Goal: Obtain resource: Obtain resource

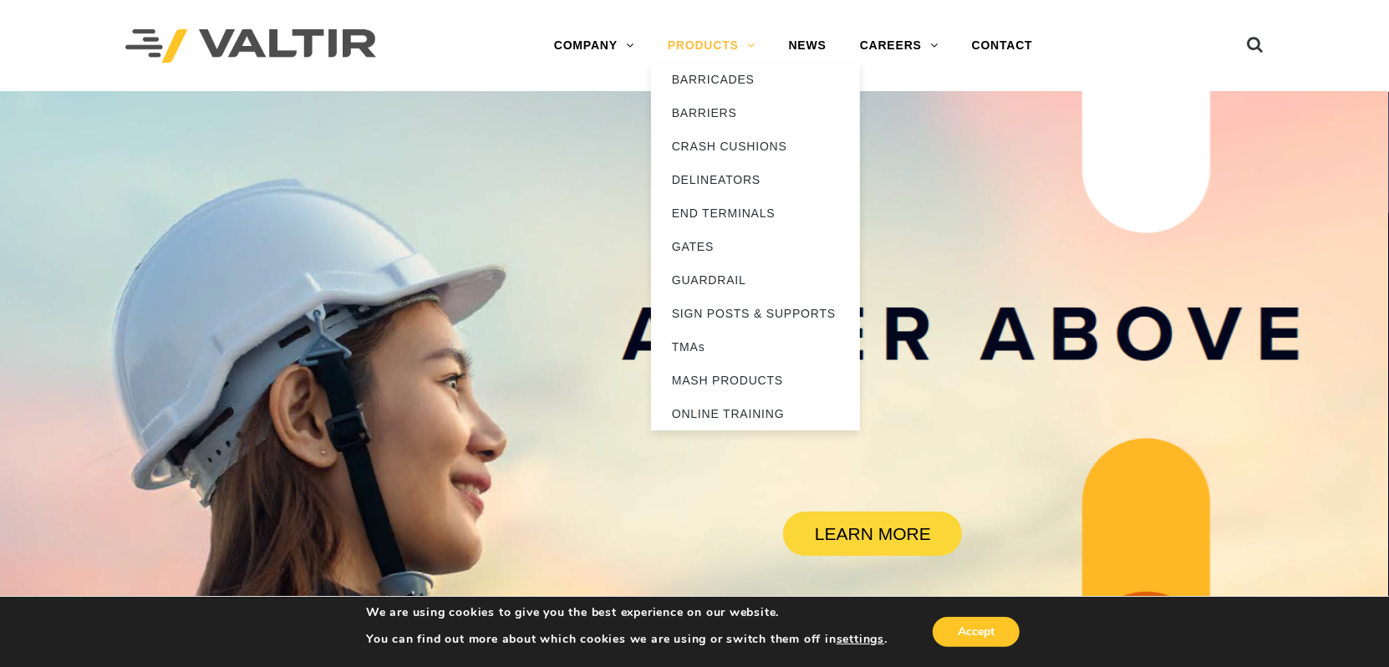
click at [725, 38] on link "PRODUCTS" at bounding box center [711, 45] width 121 height 33
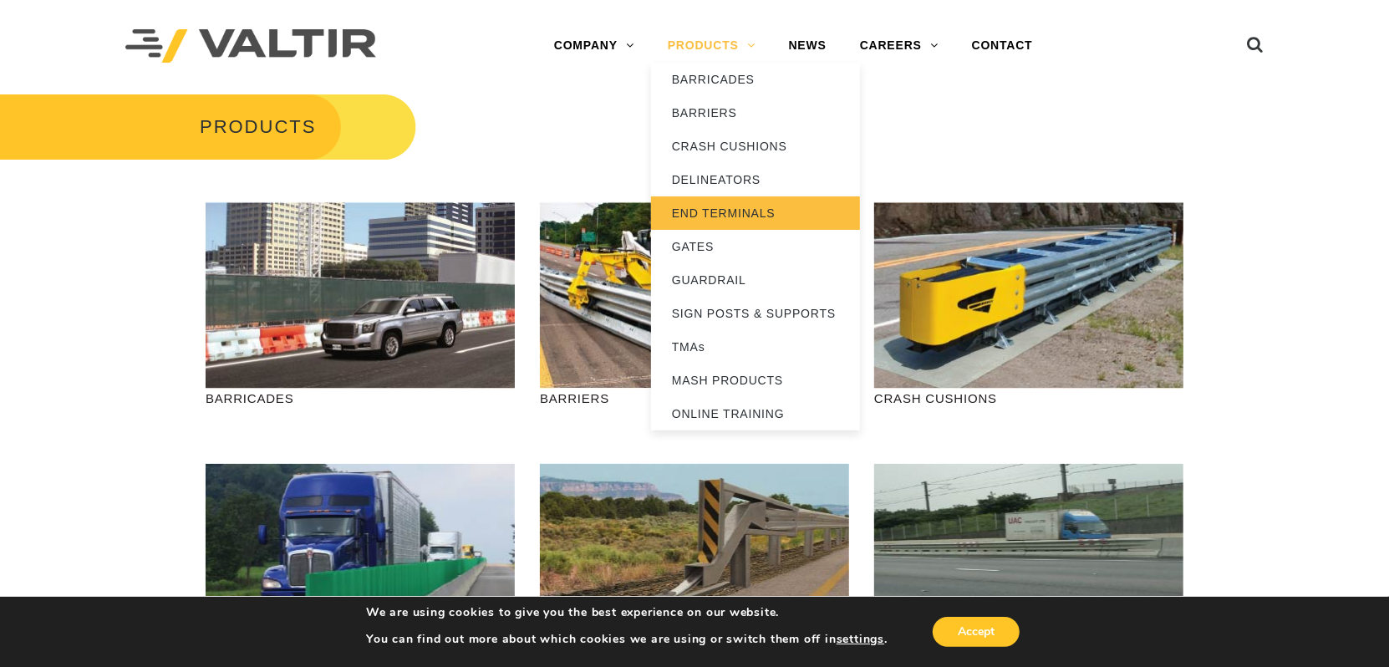
click at [704, 208] on link "END TERMINALS" at bounding box center [755, 212] width 209 height 33
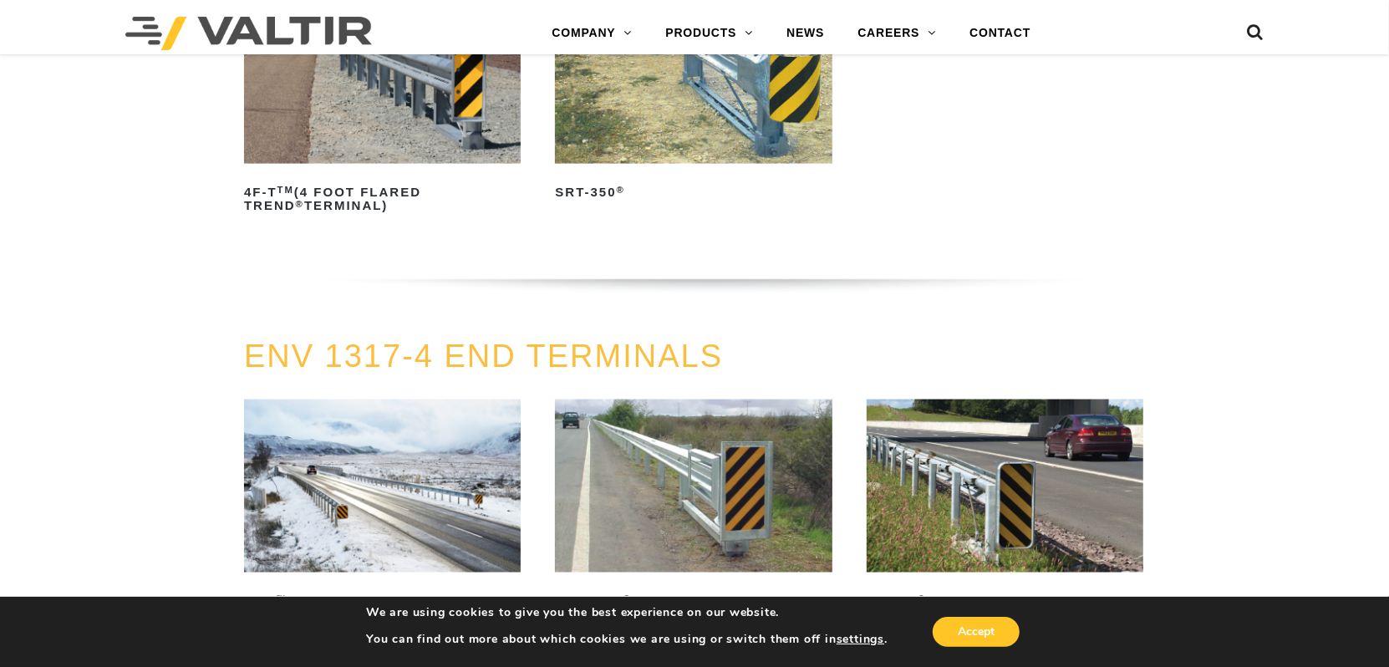
scroll to position [1672, 0]
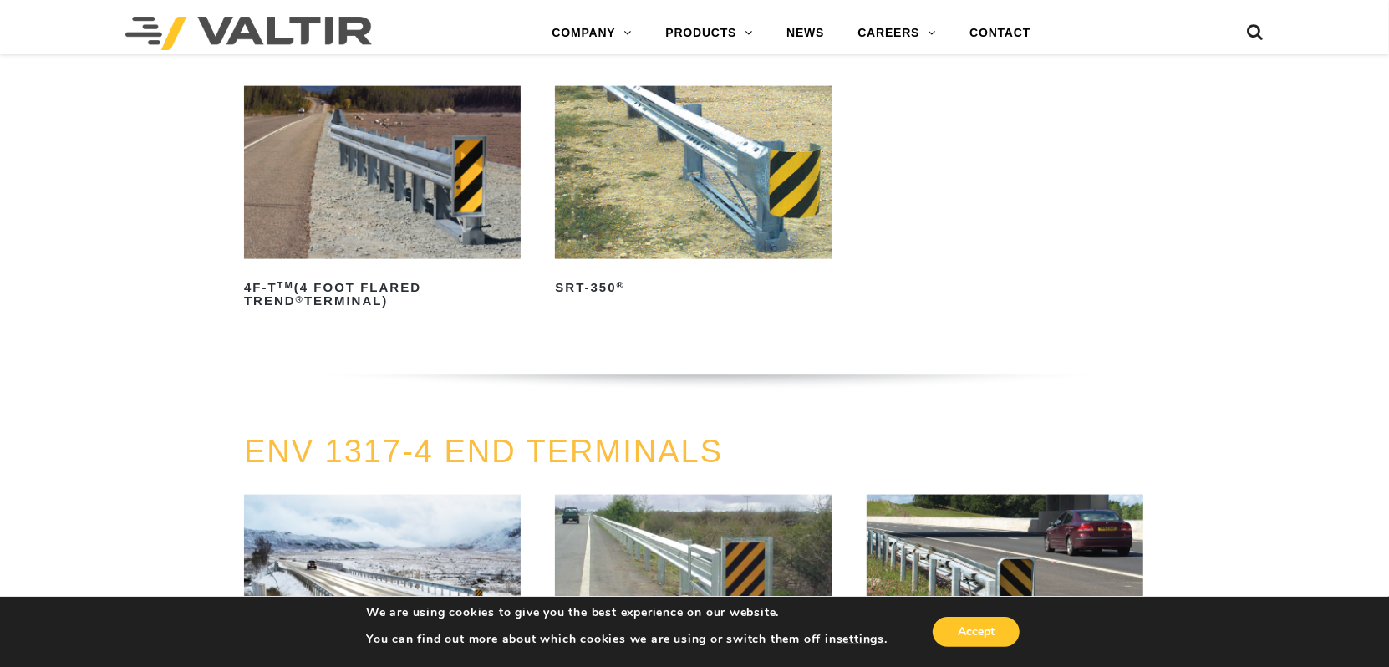
click at [711, 200] on img at bounding box center [693, 172] width 277 height 173
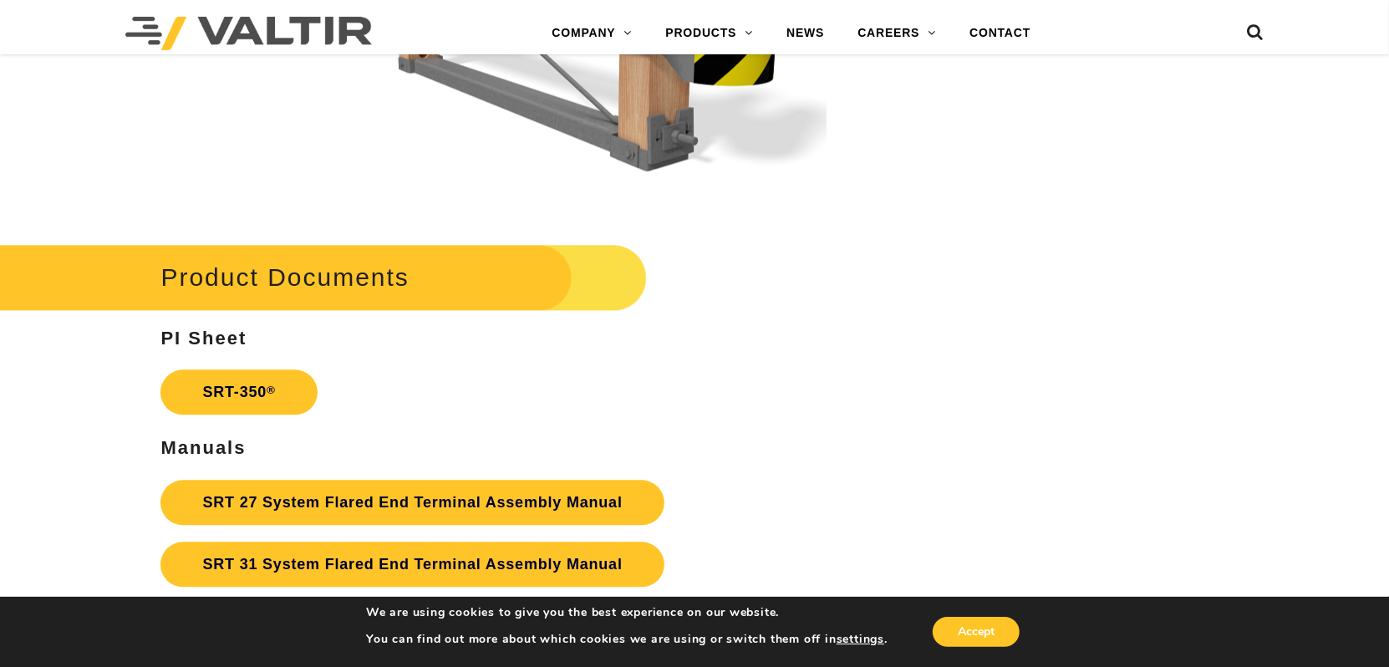
scroll to position [2786, 0]
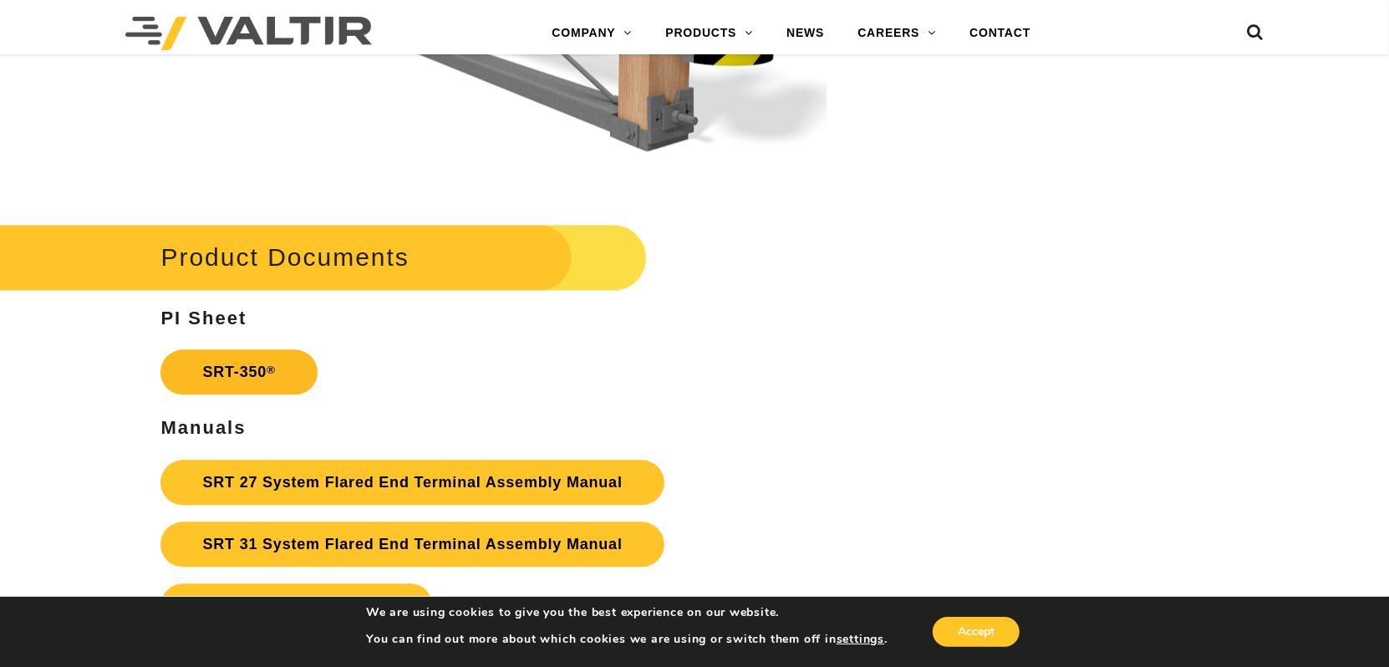
click at [232, 360] on link "SRT-350 ®" at bounding box center [239, 371] width 156 height 45
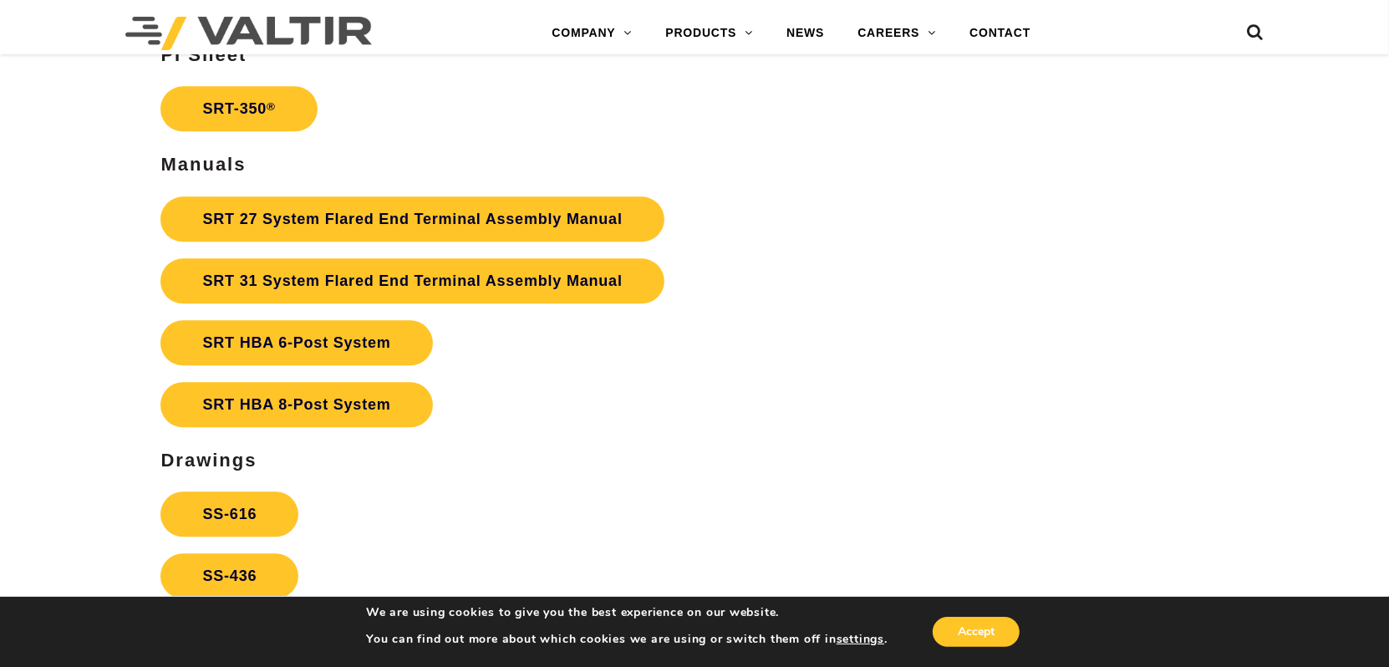
scroll to position [3065, 0]
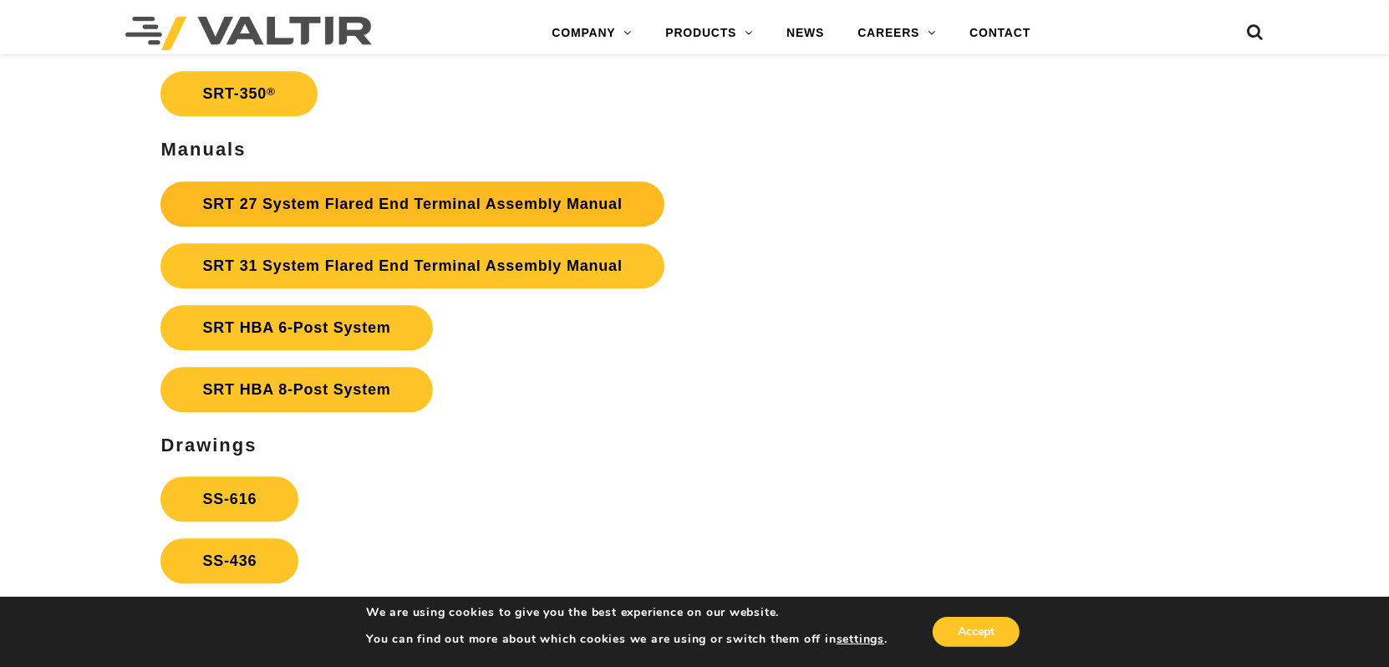
click at [415, 211] on link "SRT 27 System Flared End Terminal Assembly Manual" at bounding box center [412, 203] width 503 height 45
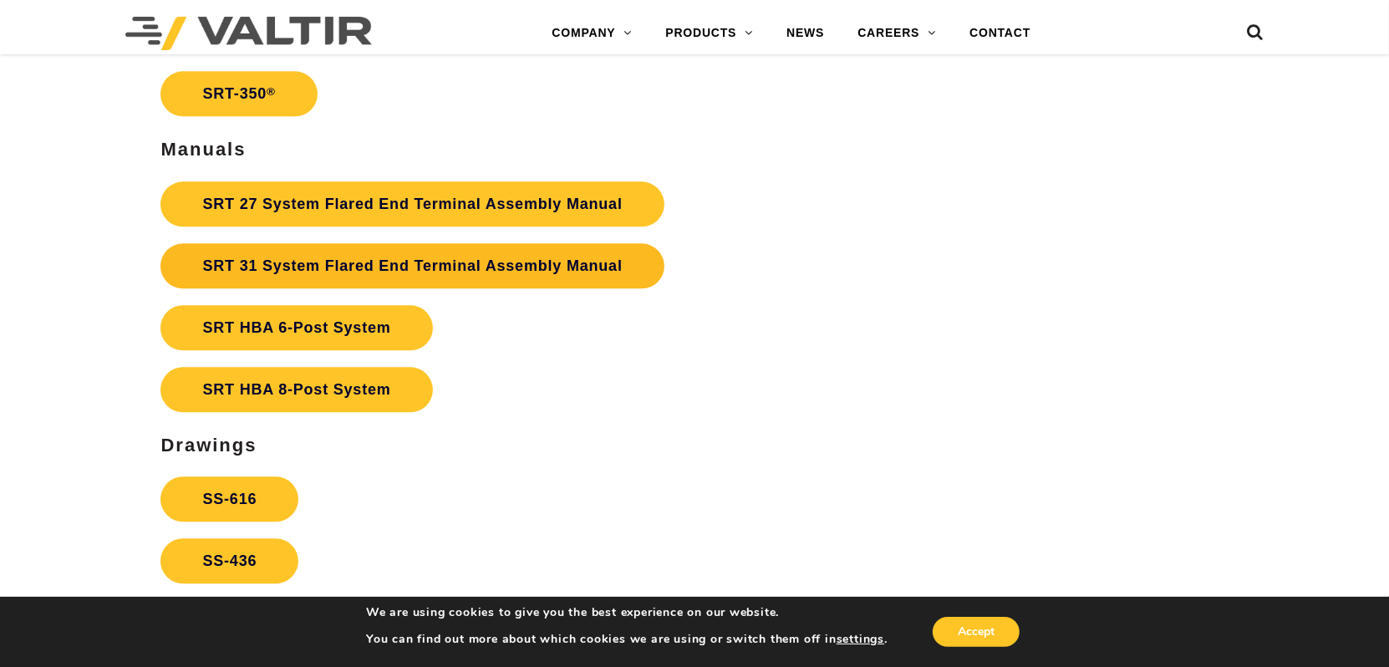
click at [288, 253] on link "SRT 31 System Flared End Terminal Assembly Manual" at bounding box center [412, 265] width 503 height 45
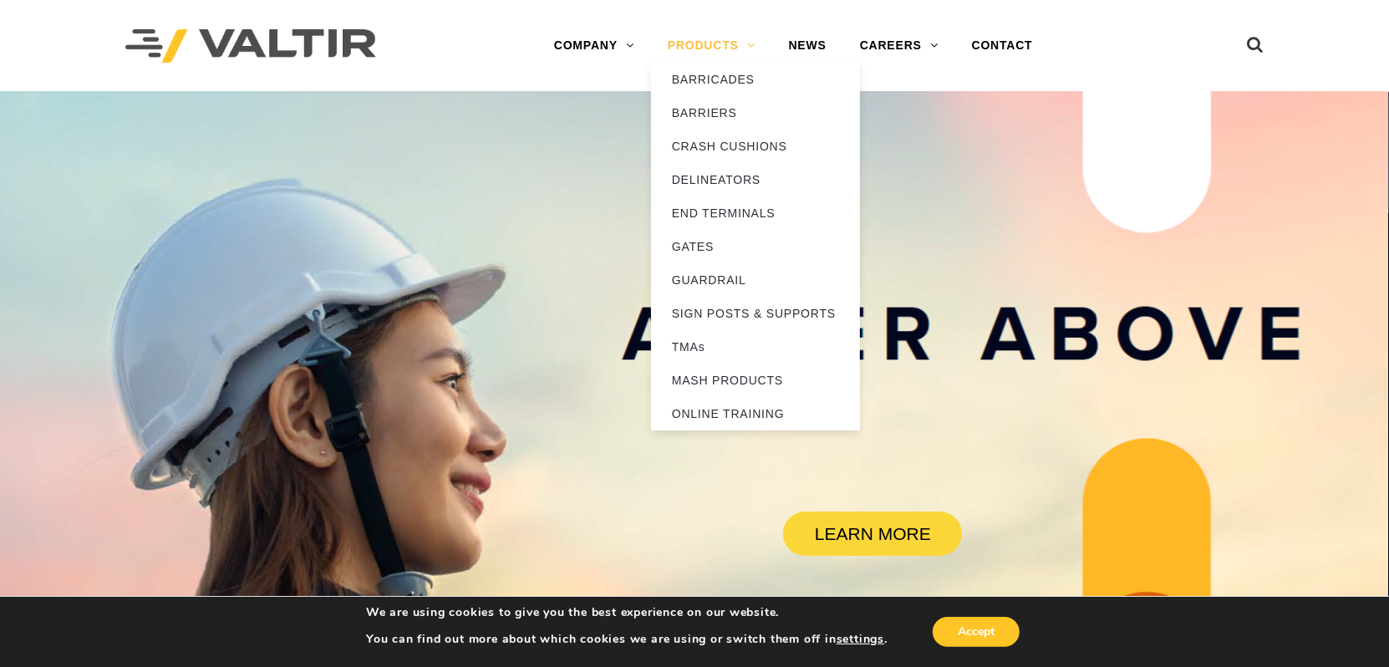
click at [703, 44] on link "PRODUCTS" at bounding box center [711, 45] width 121 height 33
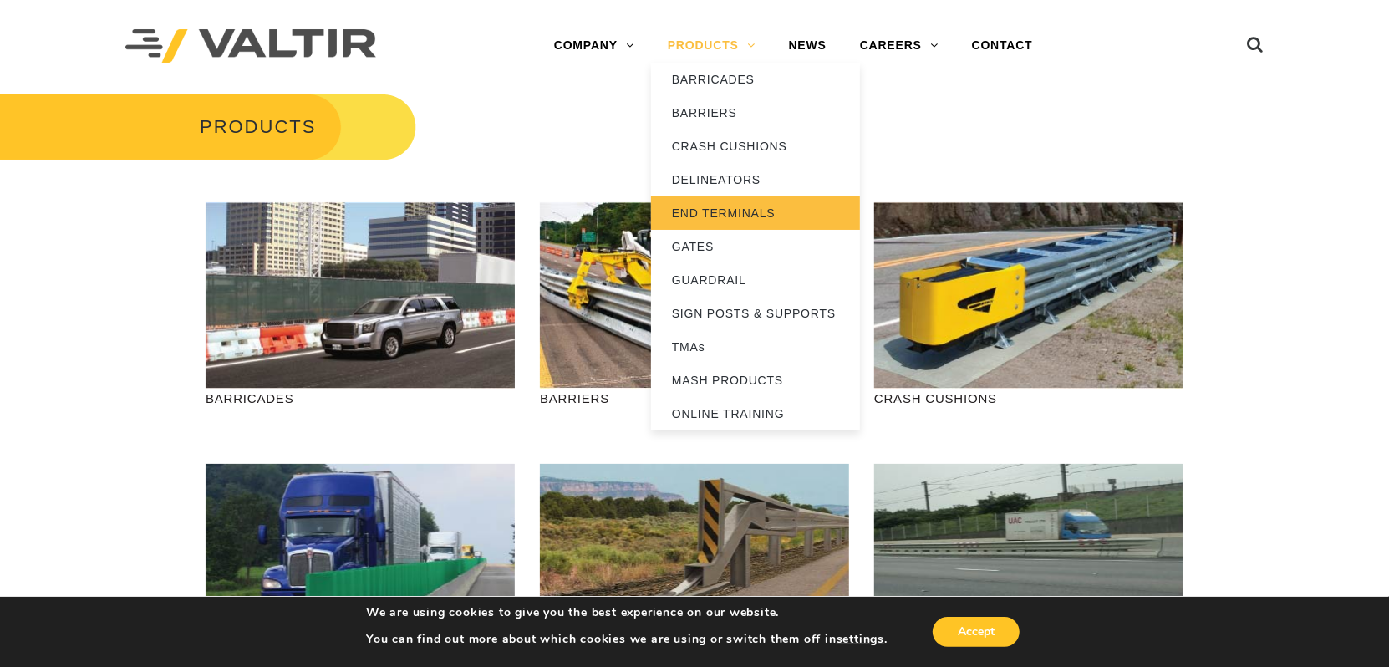
click at [714, 211] on link "END TERMINALS" at bounding box center [755, 212] width 209 height 33
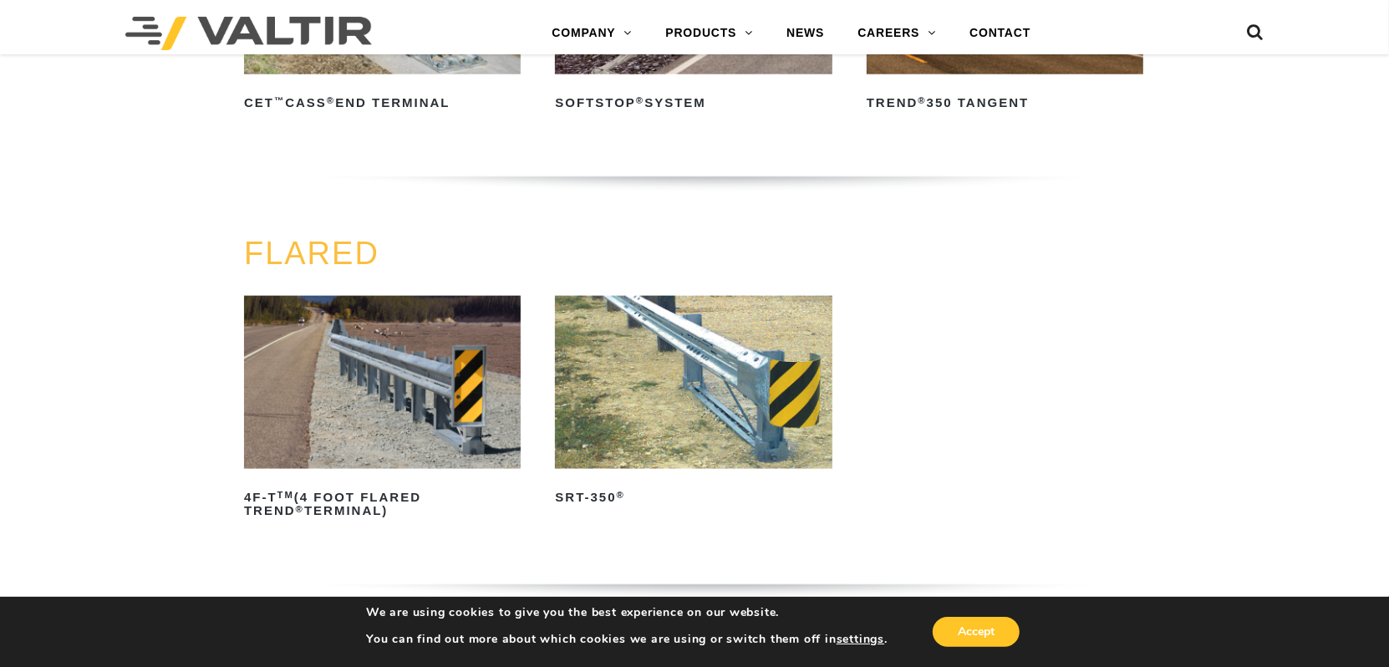
scroll to position [1393, 0]
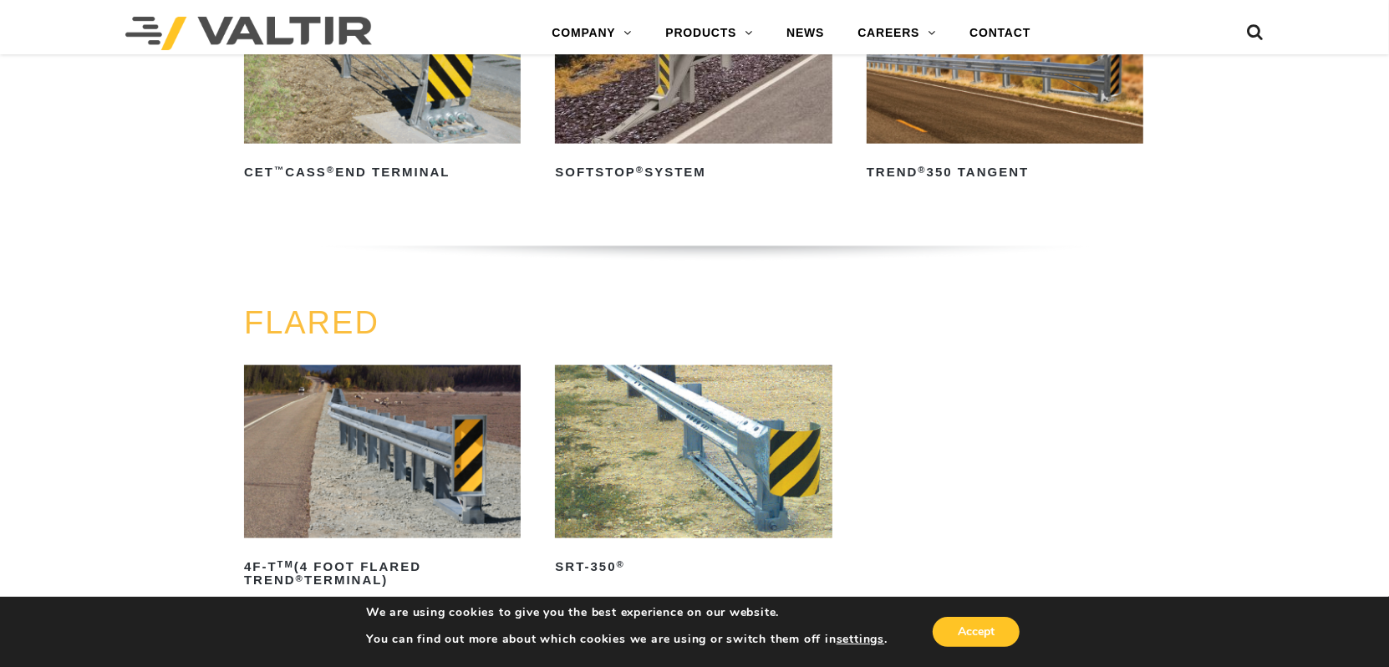
click at [635, 423] on img at bounding box center [693, 451] width 277 height 173
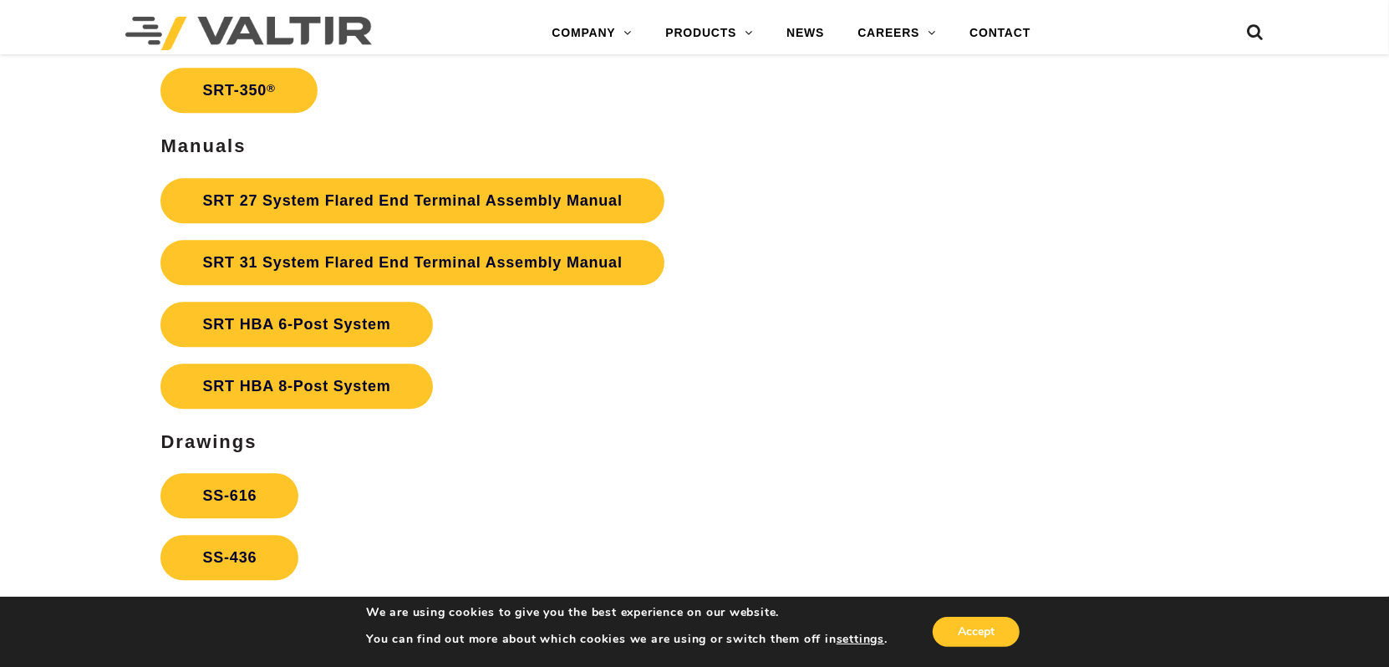
scroll to position [3065, 0]
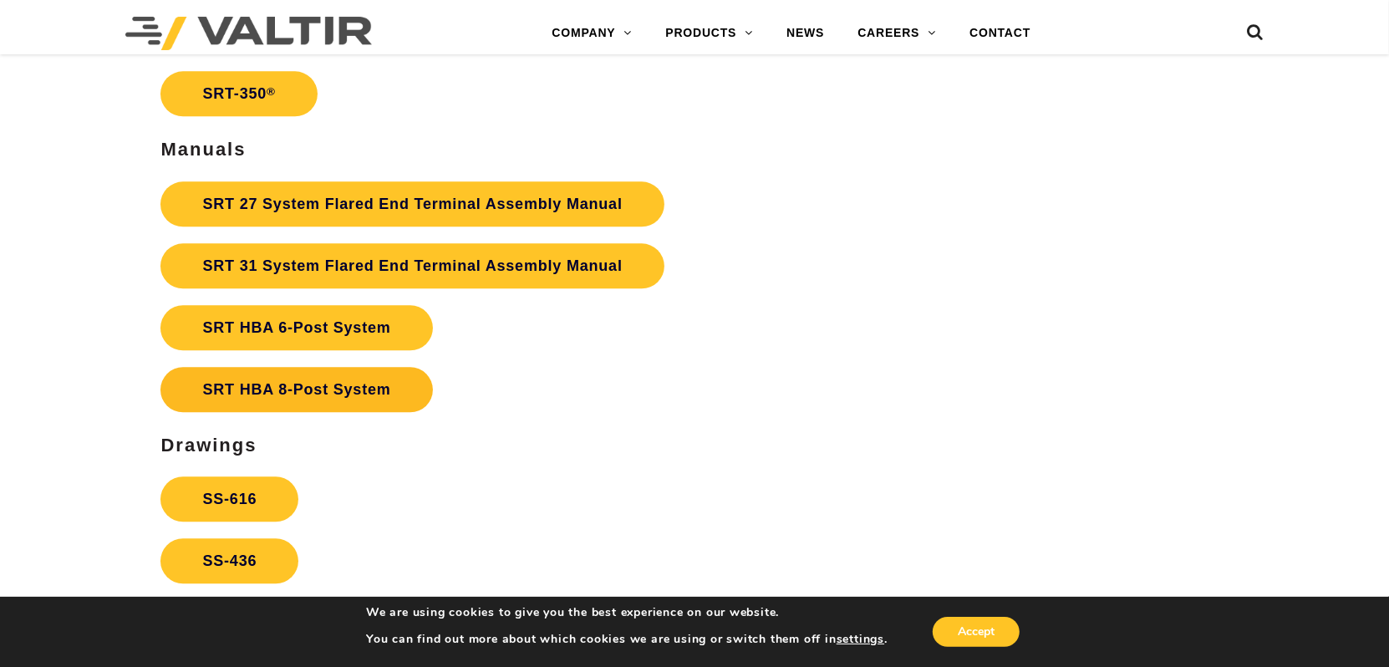
click at [240, 380] on link "SRT HBA 8-Post System" at bounding box center [297, 389] width 272 height 45
click at [213, 483] on link "SS-616" at bounding box center [230, 498] width 138 height 45
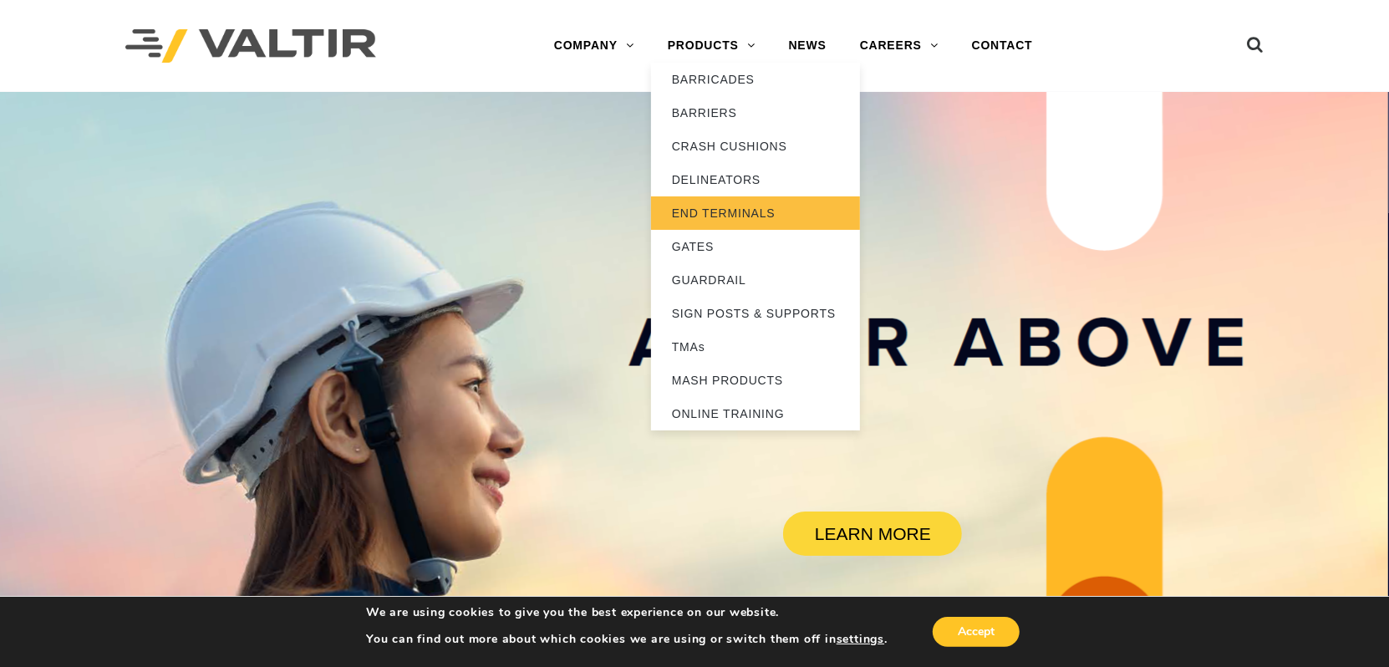
click at [726, 207] on link "END TERMINALS" at bounding box center [755, 212] width 209 height 33
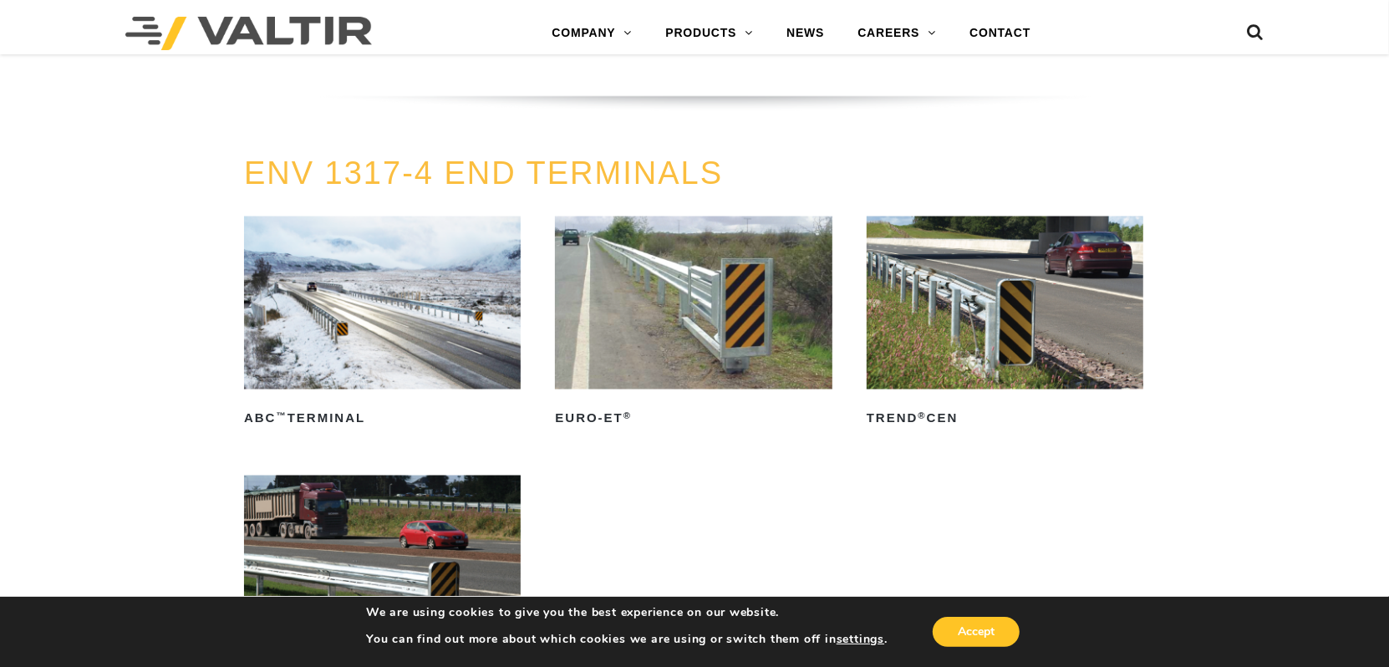
scroll to position [1393, 0]
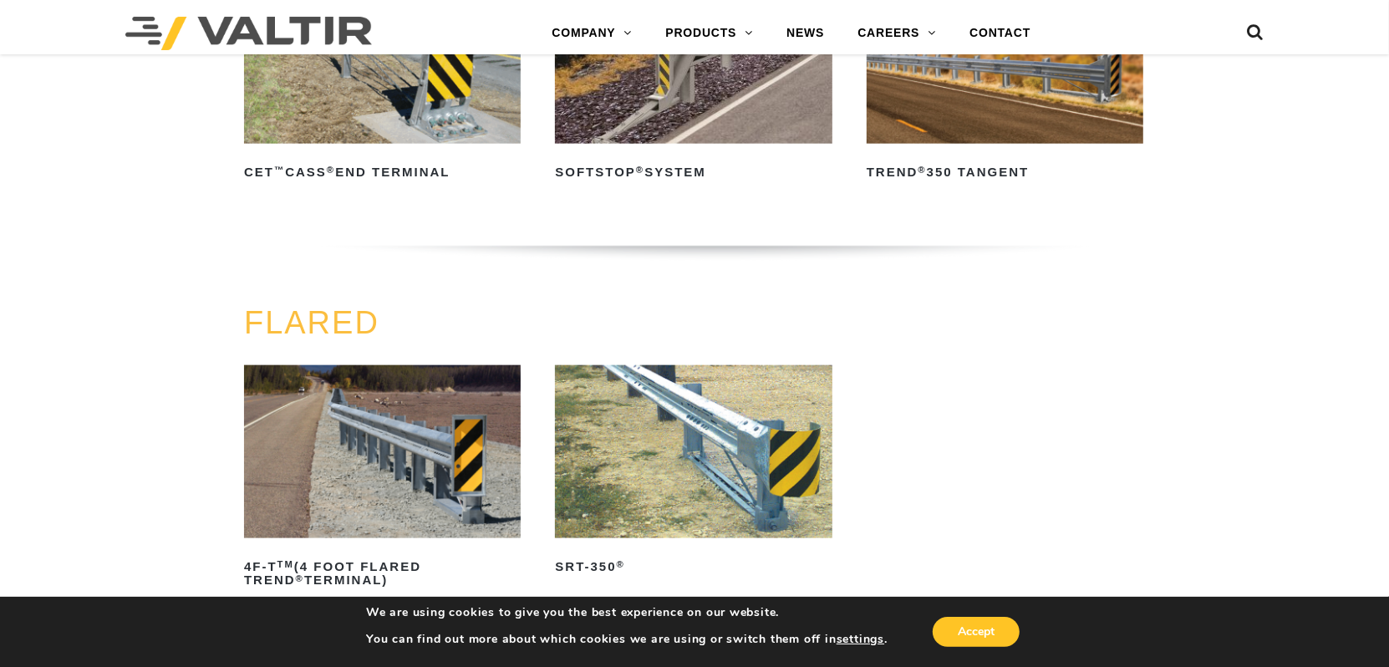
click at [617, 427] on img at bounding box center [693, 451] width 277 height 173
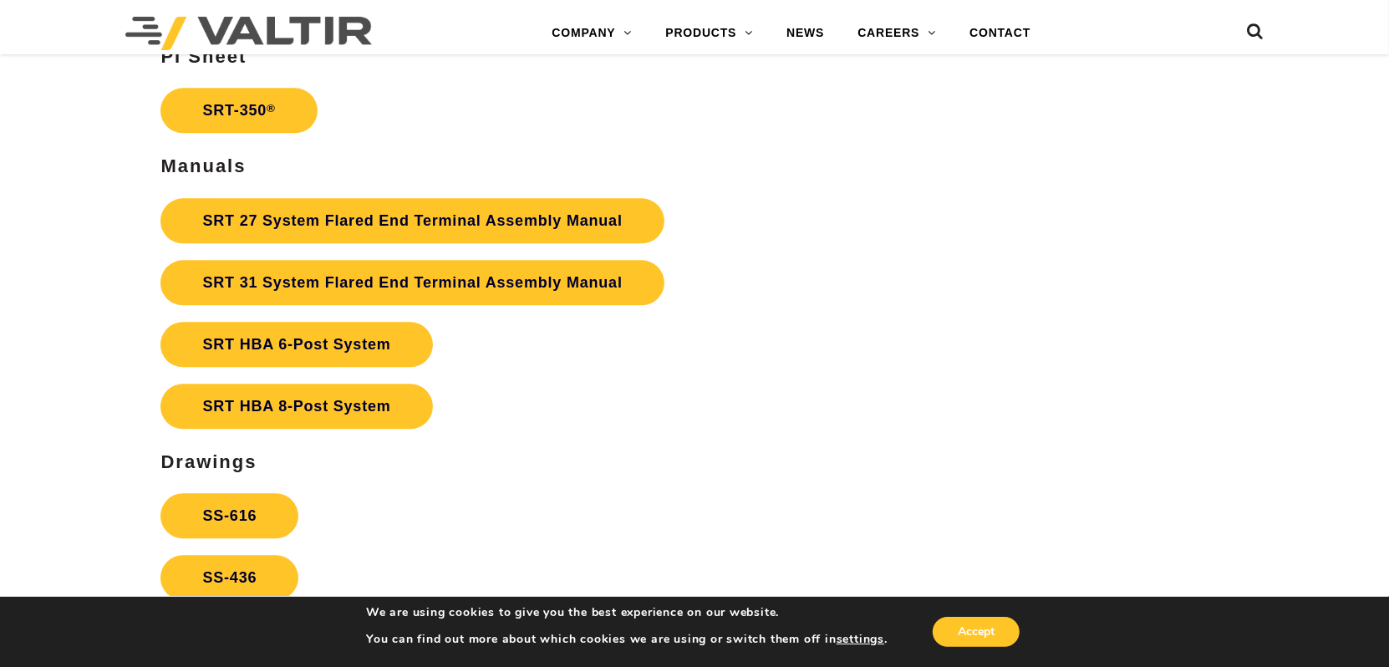
scroll to position [3065, 0]
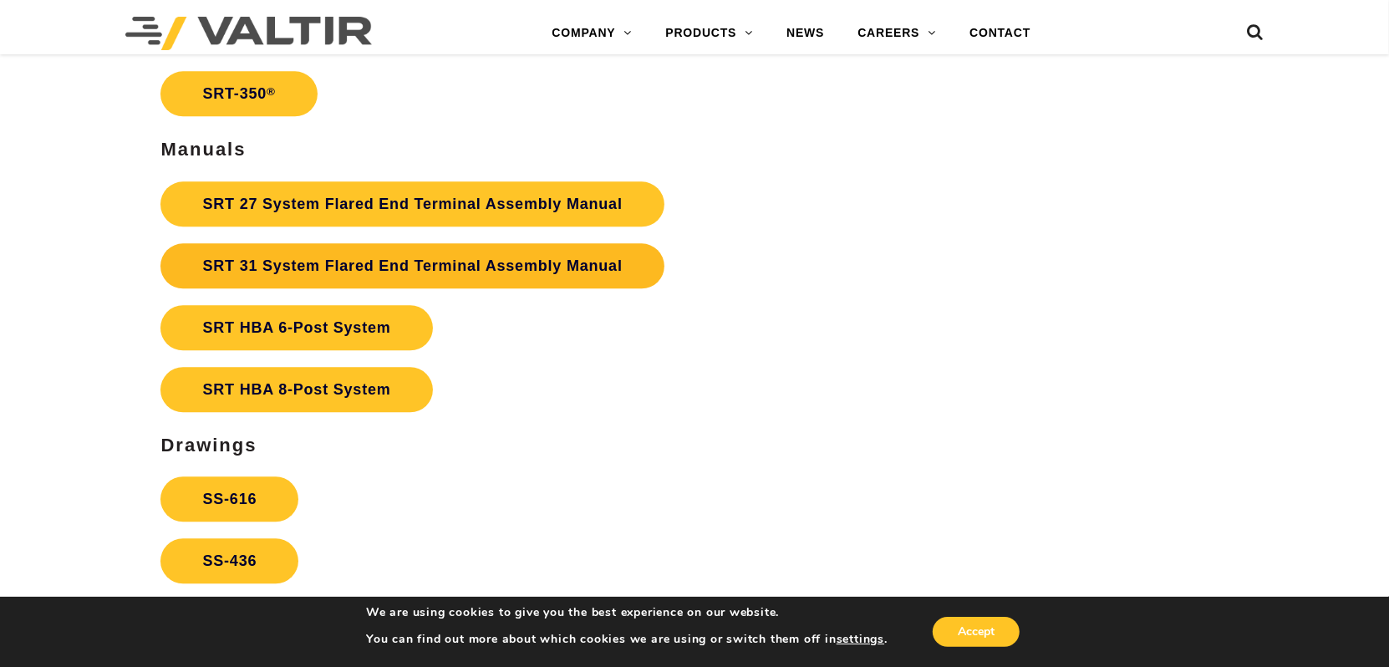
click at [364, 257] on link "SRT 31 System Flared End Terminal Assembly Manual" at bounding box center [412, 265] width 503 height 45
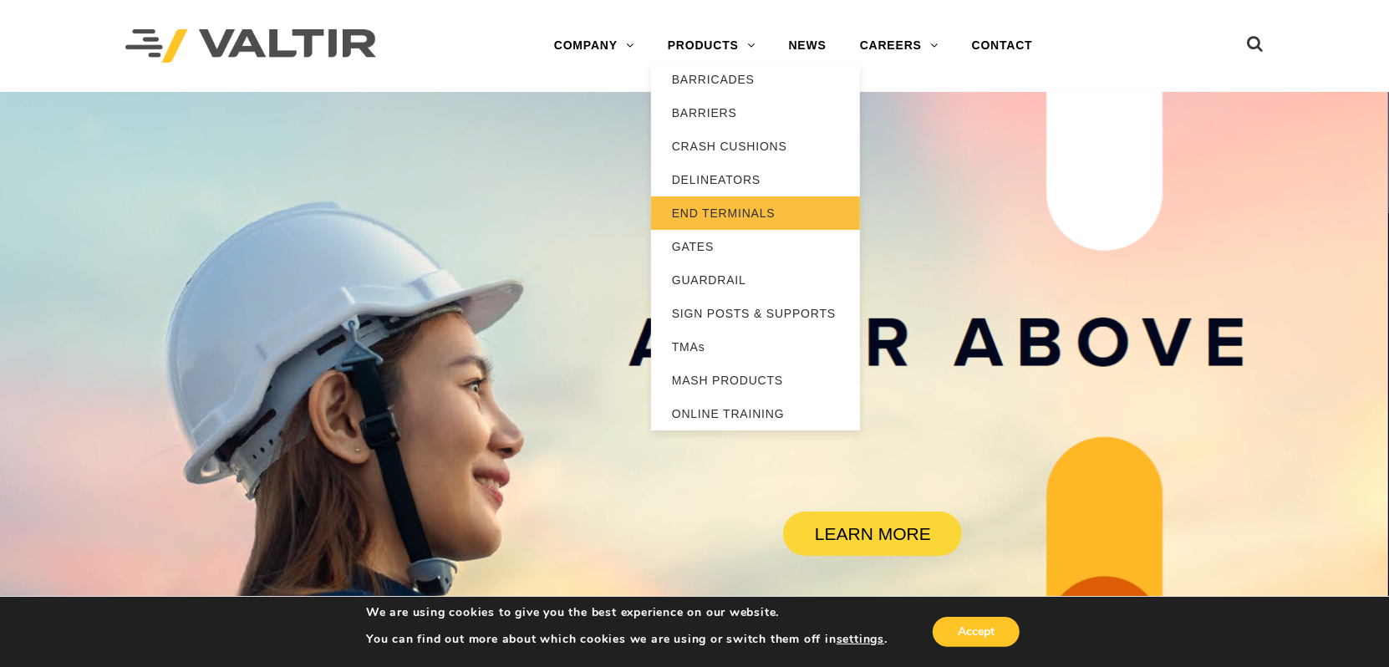
click at [712, 207] on link "END TERMINALS" at bounding box center [755, 212] width 209 height 33
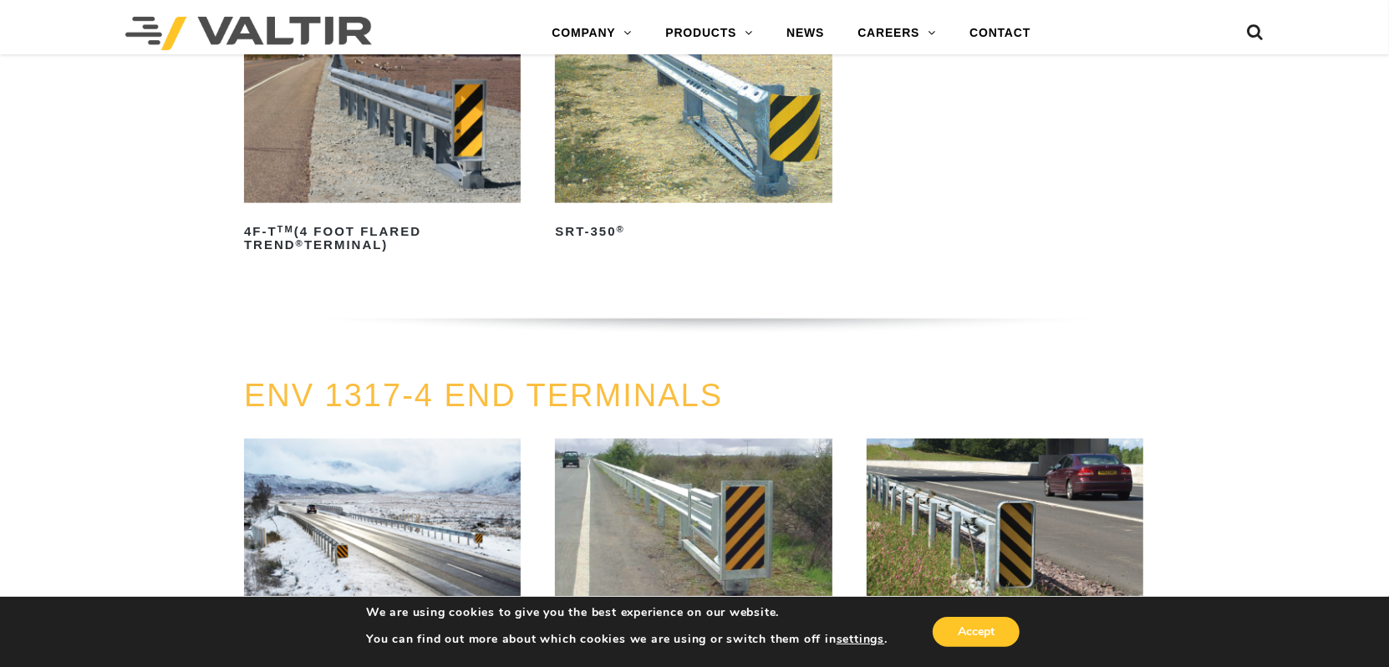
scroll to position [1672, 0]
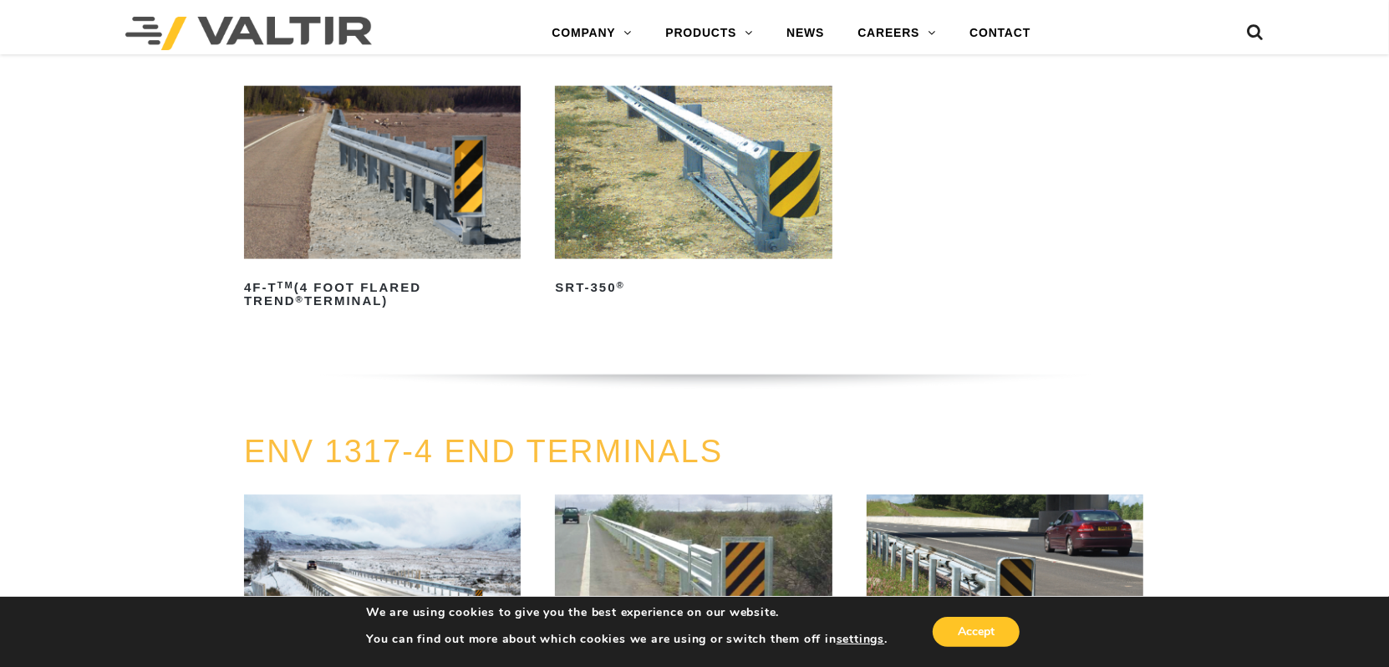
click at [588, 223] on img at bounding box center [693, 172] width 277 height 173
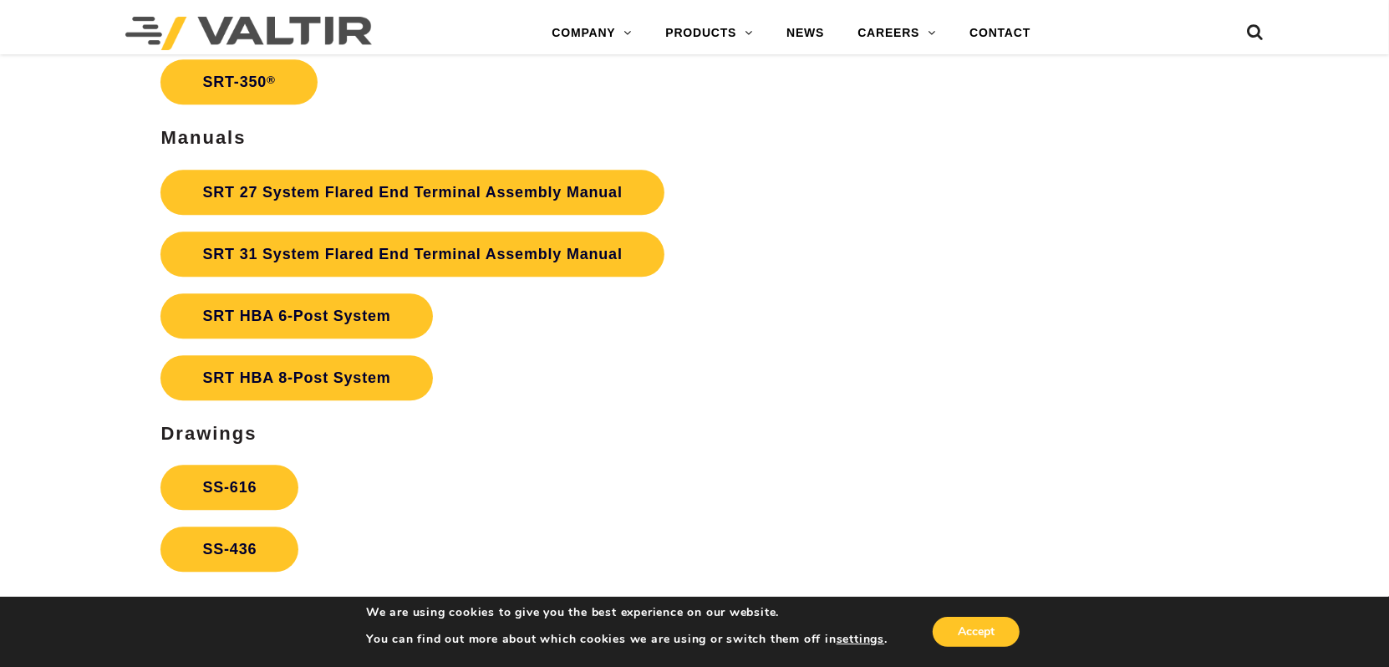
scroll to position [3065, 0]
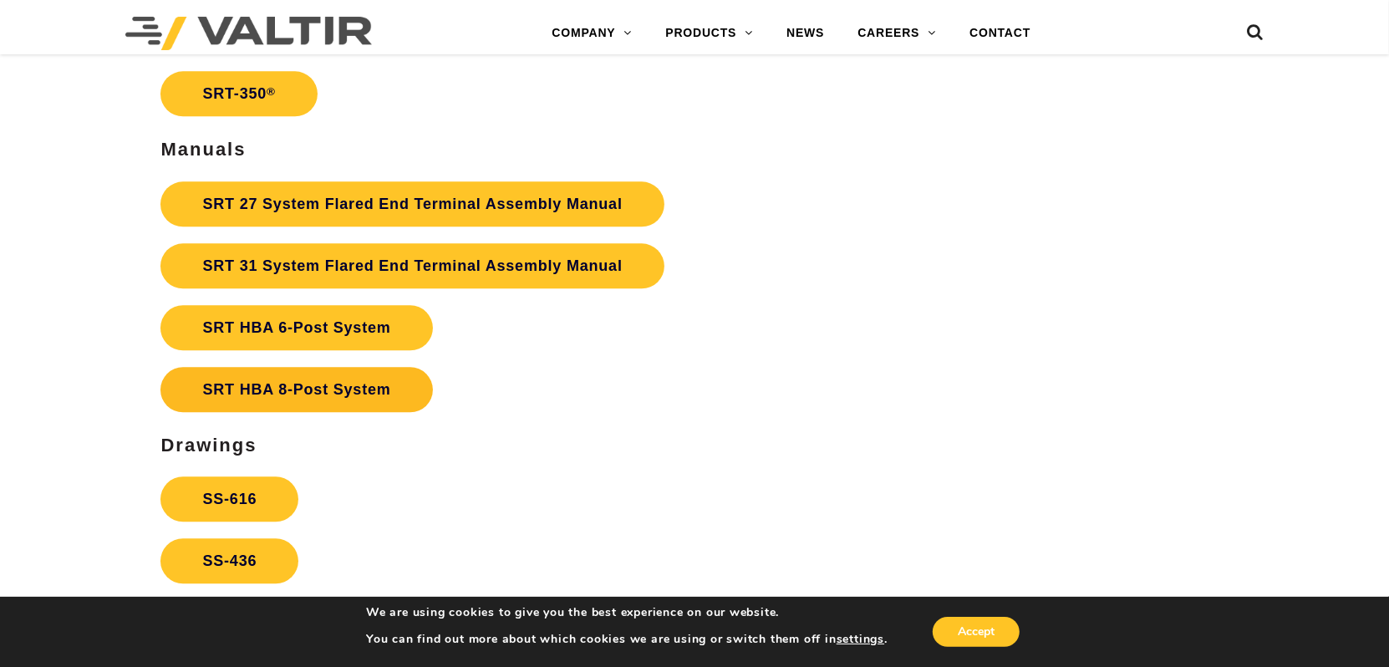
click at [256, 381] on link "SRT HBA 8-Post System" at bounding box center [297, 389] width 272 height 45
